Goal: Transaction & Acquisition: Purchase product/service

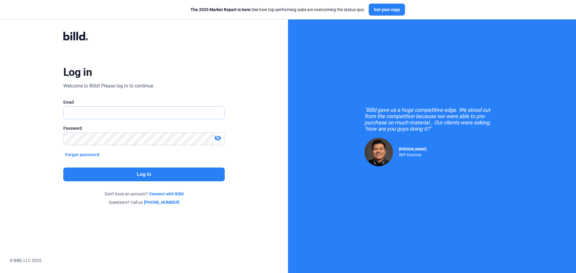
type input "[PERSON_NAME][EMAIL_ADDRESS][DOMAIN_NAME]"
click at [150, 179] on button "Log in" at bounding box center [143, 175] width 161 height 14
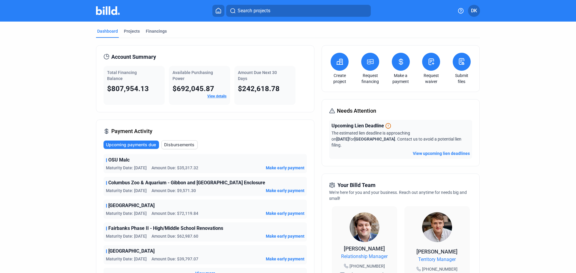
click at [275, 189] on span "Make early payment" at bounding box center [285, 191] width 39 height 6
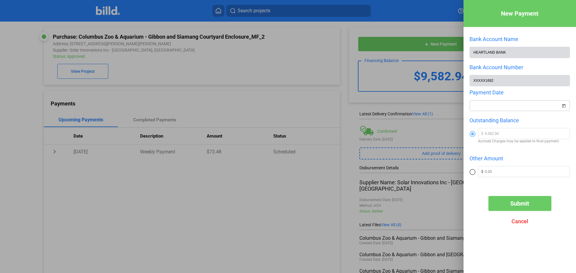
click at [563, 107] on span "Open calendar" at bounding box center [563, 102] width 14 height 14
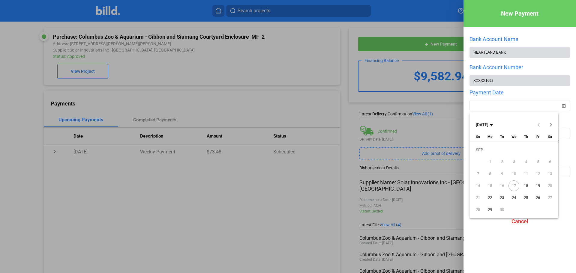
click at [538, 186] on span "19" at bounding box center [537, 185] width 11 height 11
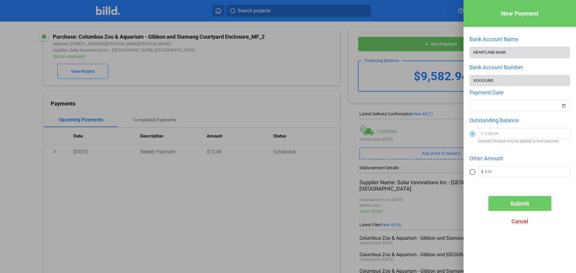
type input "[DATE]"
click at [520, 205] on span "Submit" at bounding box center [519, 203] width 19 height 7
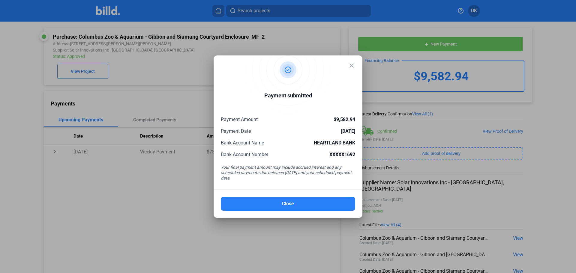
click at [149, 35] on div at bounding box center [288, 136] width 576 height 273
click at [350, 67] on mat-icon "close" at bounding box center [351, 65] width 7 height 7
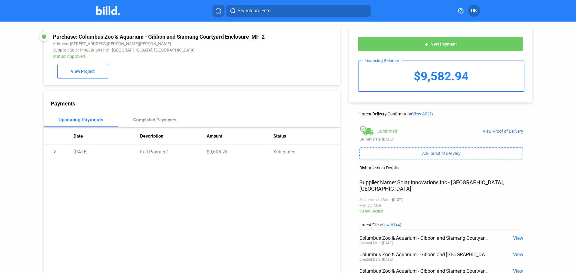
drag, startPoint x: 114, startPoint y: 10, endPoint x: 115, endPoint y: 19, distance: 9.7
click at [114, 10] on img at bounding box center [108, 10] width 24 height 9
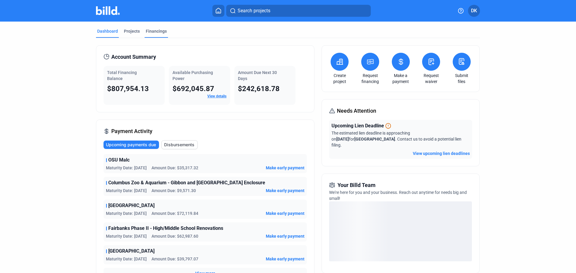
click at [148, 31] on div "Financings" at bounding box center [156, 31] width 21 height 6
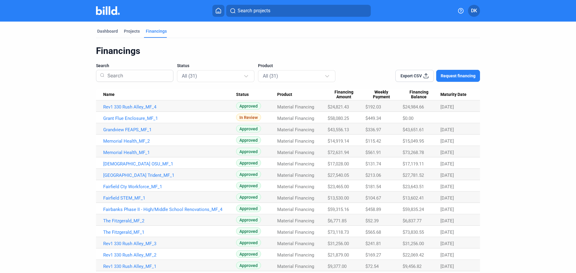
click at [446, 95] on span "Maturity Date" at bounding box center [453, 94] width 26 height 5
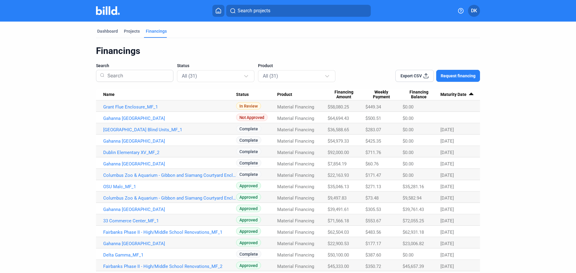
click at [447, 128] on span "[DATE]" at bounding box center [446, 129] width 13 height 5
click at [195, 78] on mat-select-trigger "All (31)" at bounding box center [189, 76] width 15 height 6
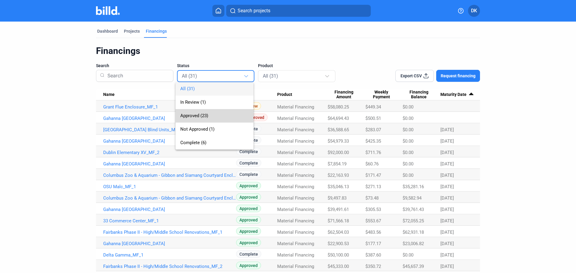
click at [199, 114] on span "Approved (23)" at bounding box center [194, 115] width 28 height 5
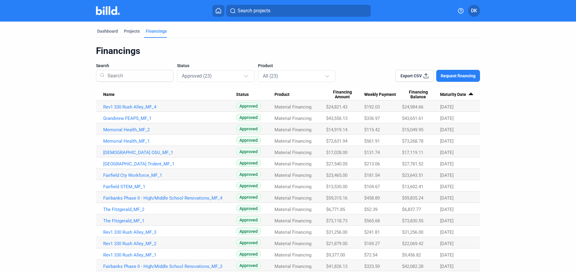
click at [454, 96] on span "Maturity Date" at bounding box center [453, 94] width 26 height 5
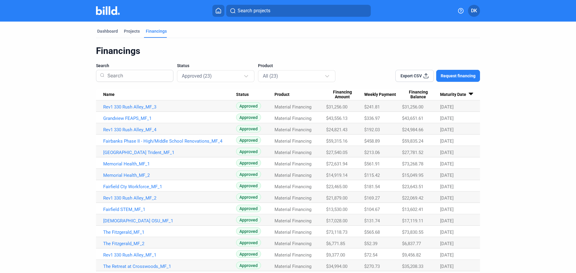
click at [453, 94] on span "Maturity Date" at bounding box center [453, 94] width 26 height 5
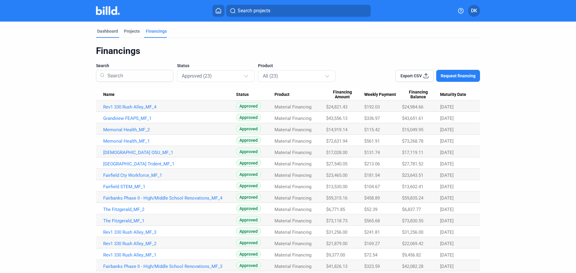
click at [110, 31] on div "Dashboard" at bounding box center [107, 31] width 21 height 6
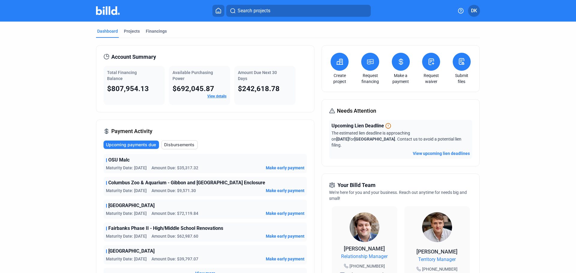
click at [180, 147] on span "Disbursements" at bounding box center [179, 145] width 30 height 6
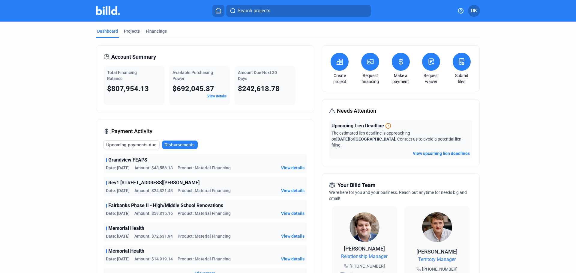
scroll to position [100, 0]
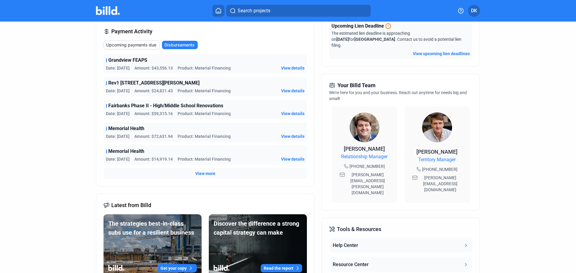
click at [210, 178] on div "View more" at bounding box center [204, 173] width 203 height 11
click at [208, 174] on span "View more" at bounding box center [205, 174] width 20 height 6
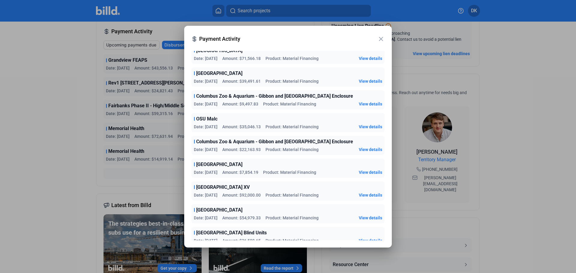
scroll to position [459, 0]
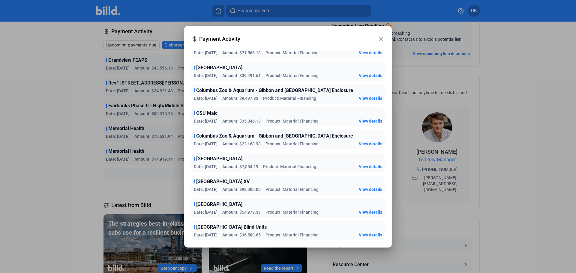
click at [381, 40] on mat-icon "close" at bounding box center [380, 38] width 7 height 7
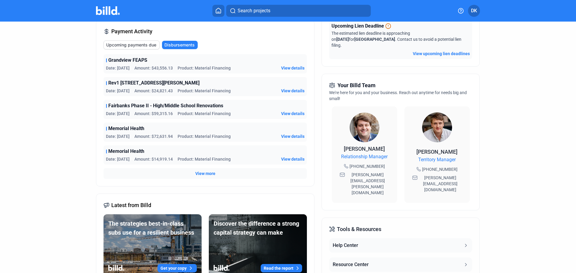
scroll to position [0, 0]
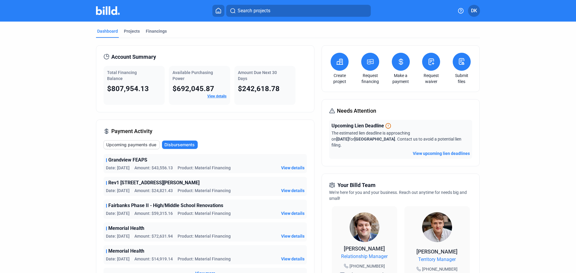
click at [177, 146] on span "Disbursements" at bounding box center [179, 145] width 30 height 6
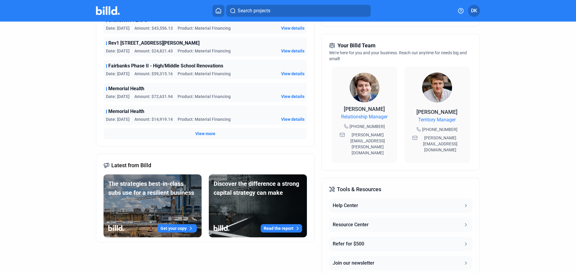
scroll to position [161, 0]
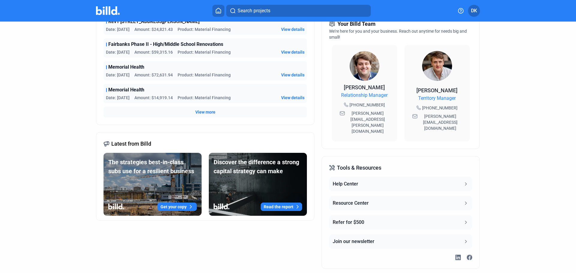
click at [204, 112] on span "View more" at bounding box center [205, 112] width 20 height 6
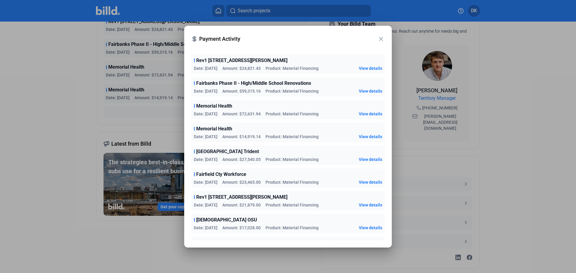
scroll to position [0, 0]
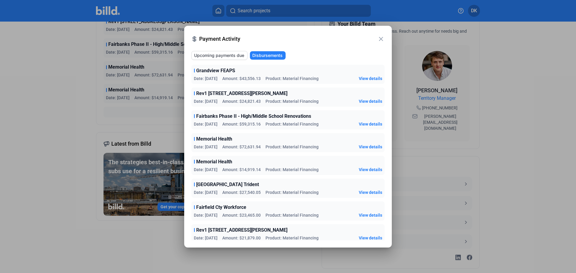
click at [380, 39] on mat-icon "close" at bounding box center [380, 38] width 7 height 7
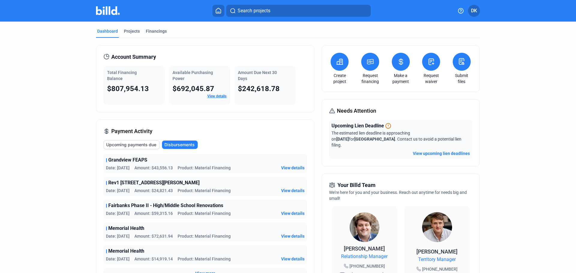
click at [249, 147] on div "Upcoming payments due Disbursements" at bounding box center [204, 144] width 203 height 9
click at [158, 29] on div "Financings" at bounding box center [156, 31] width 21 height 6
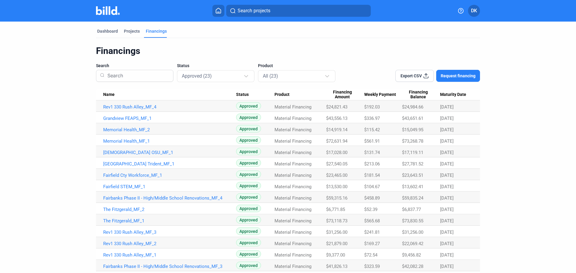
click at [216, 12] on icon at bounding box center [218, 10] width 5 height 5
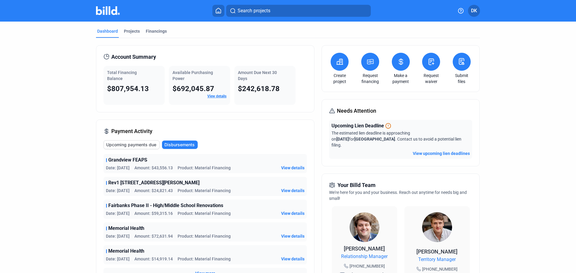
click at [423, 150] on button "View upcoming lien deadlines" at bounding box center [440, 153] width 57 height 6
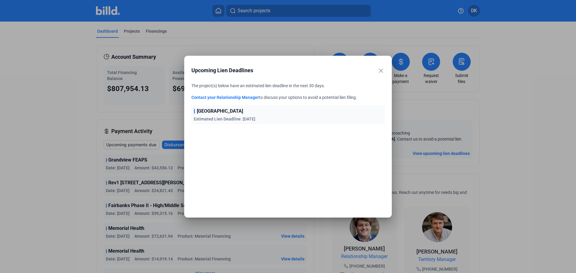
click at [219, 111] on span "[GEOGRAPHIC_DATA]" at bounding box center [220, 111] width 46 height 7
click at [381, 71] on mat-icon "close" at bounding box center [380, 70] width 7 height 7
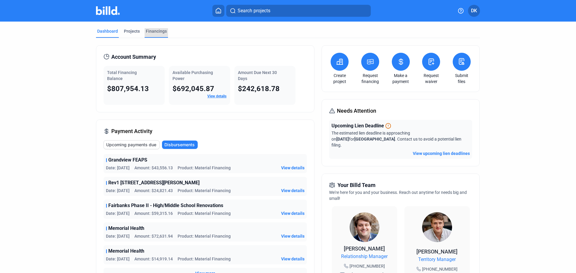
click at [156, 28] on div "Financings" at bounding box center [156, 31] width 21 height 6
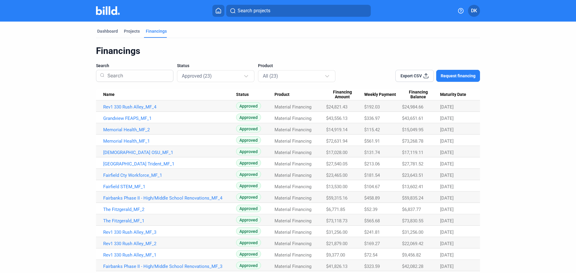
click at [448, 96] on span "Maturity Date" at bounding box center [453, 94] width 26 height 5
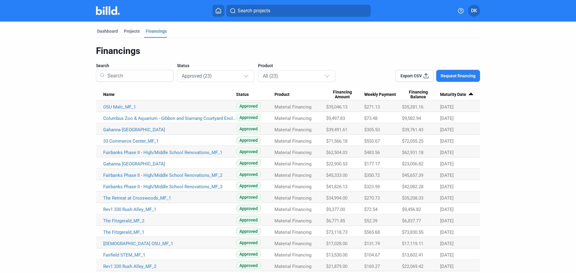
click at [40, 149] on dashboard "Dashboard Projects Financings Financings Search Status Approved (23) Product Al…" at bounding box center [288, 192] width 518 height 341
